Goal: Task Accomplishment & Management: Use online tool/utility

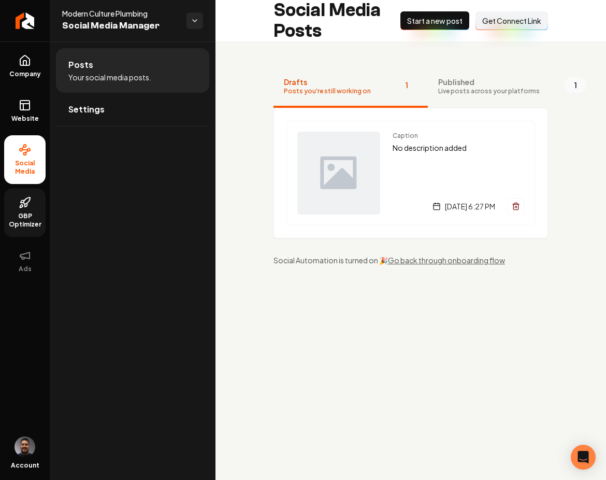
click at [32, 218] on span "GBP Optimizer" at bounding box center [24, 220] width 41 height 17
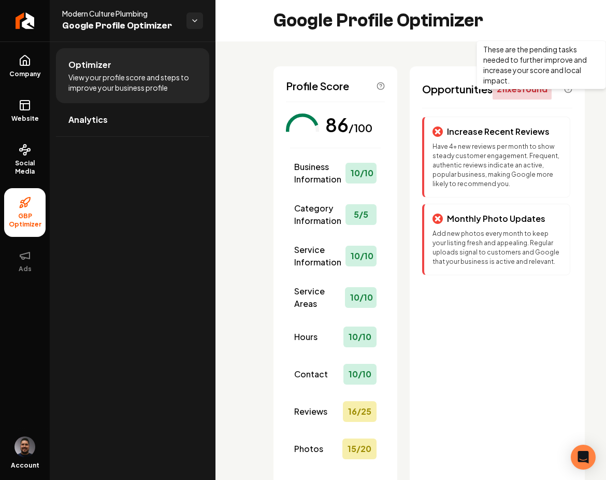
click at [564, 93] on icon "Main content area" at bounding box center [568, 89] width 8 height 8
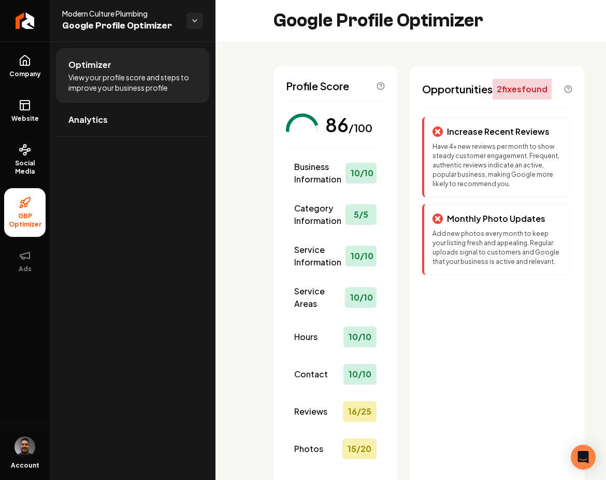
click at [516, 94] on div "2 fix es found" at bounding box center [522, 89] width 59 height 21
click at [23, 115] on span "Website" at bounding box center [25, 118] width 36 height 8
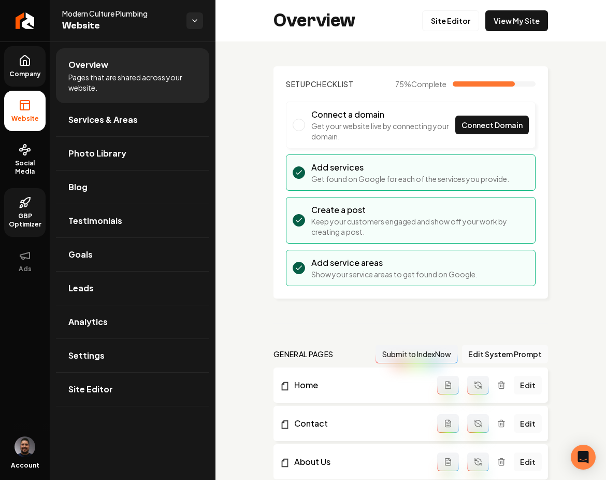
click at [28, 51] on link "Company" at bounding box center [24, 66] width 41 height 40
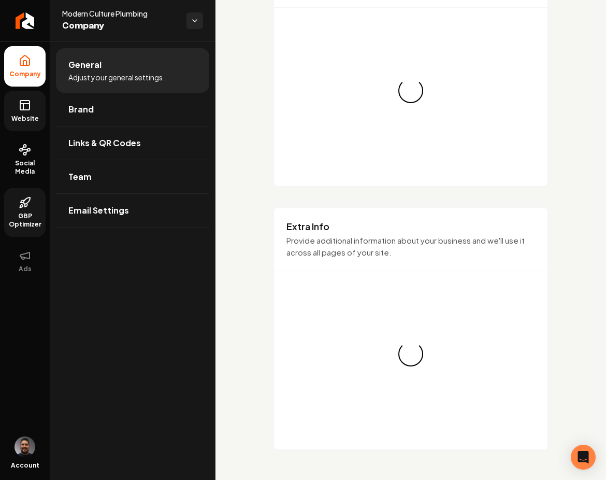
scroll to position [1131, 0]
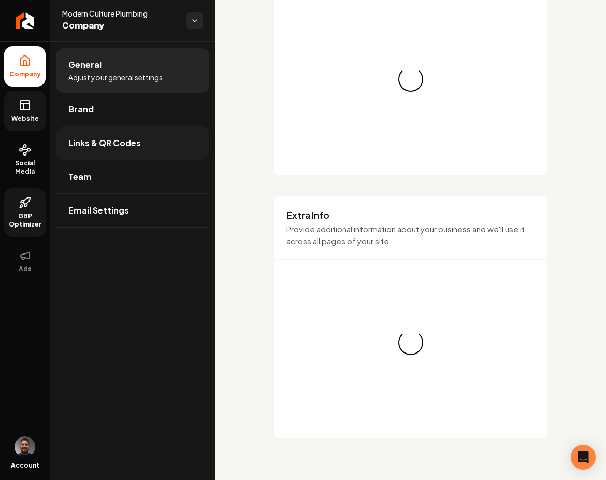
click at [129, 133] on link "Links & QR Codes" at bounding box center [132, 142] width 153 height 33
